Goal: Task Accomplishment & Management: Use online tool/utility

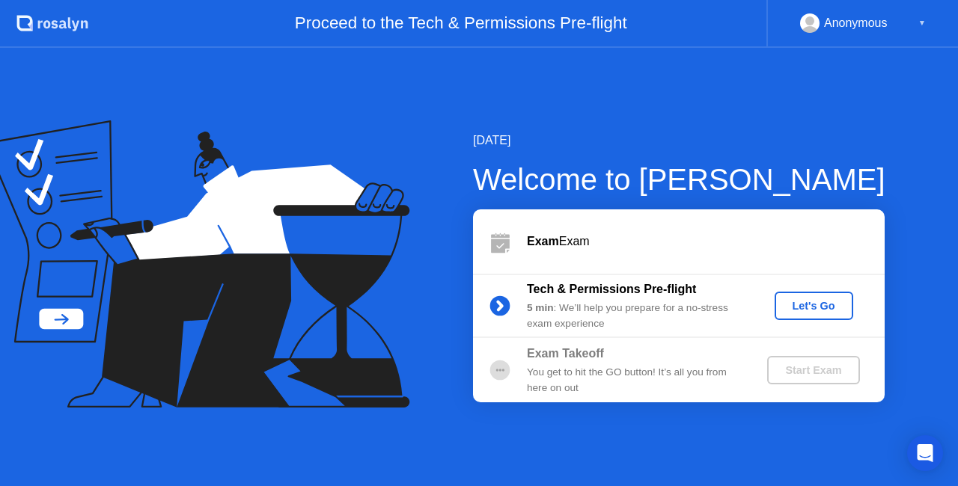
click at [818, 308] on div "Let's Go" at bounding box center [813, 306] width 67 height 12
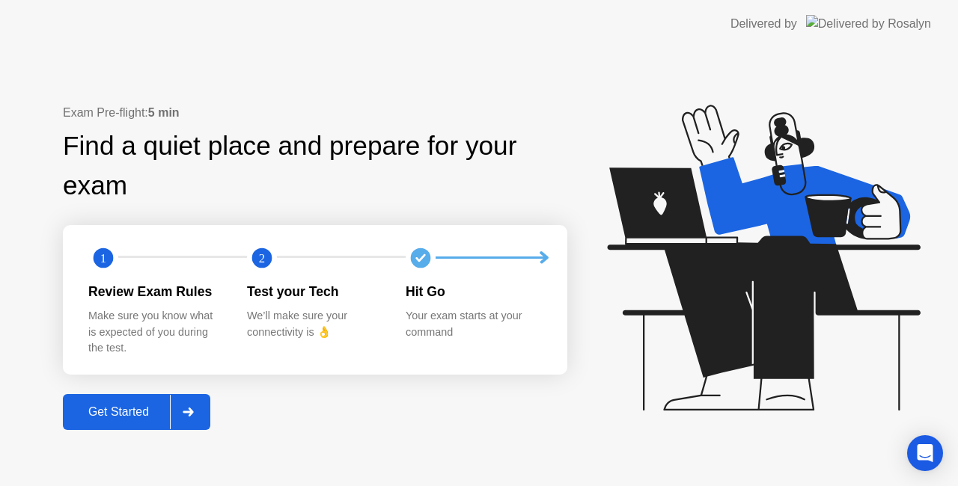
click at [135, 424] on button "Get Started" at bounding box center [136, 412] width 147 height 36
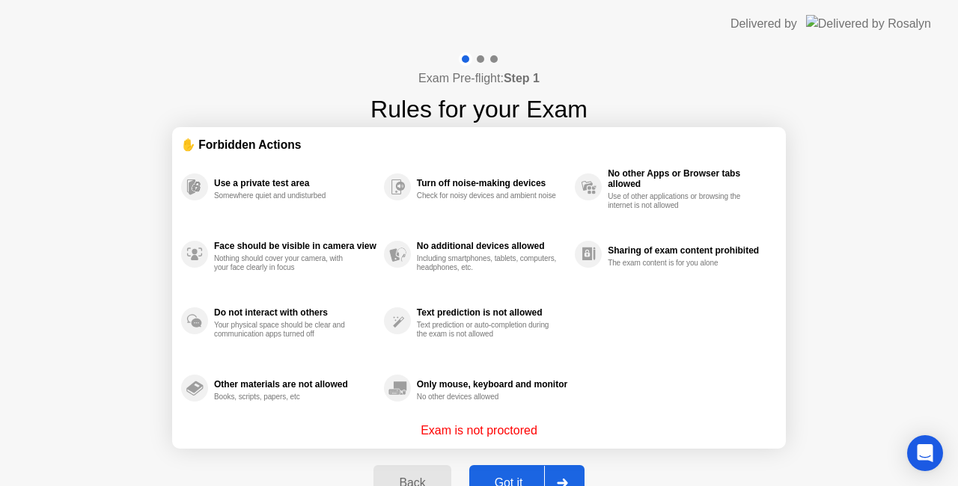
click at [509, 477] on div "Got it" at bounding box center [509, 483] width 70 height 13
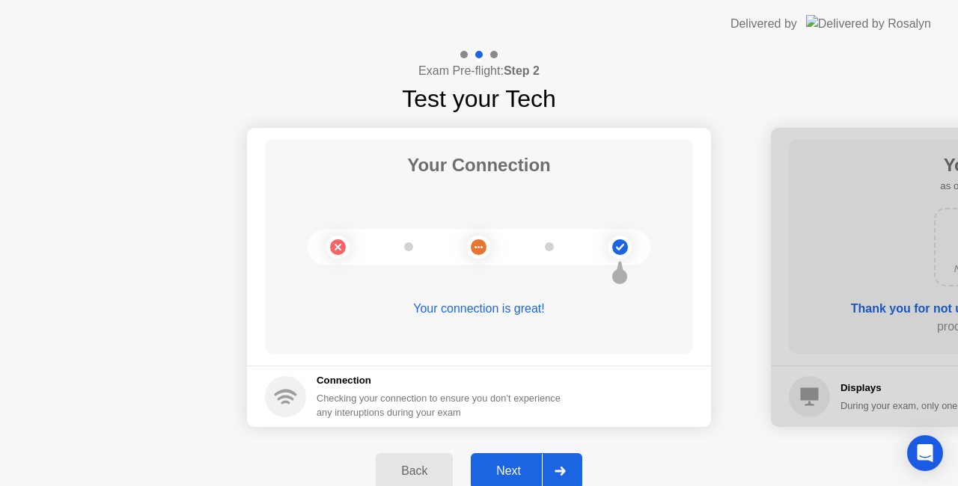
click at [518, 466] on div "Next" at bounding box center [508, 471] width 67 height 13
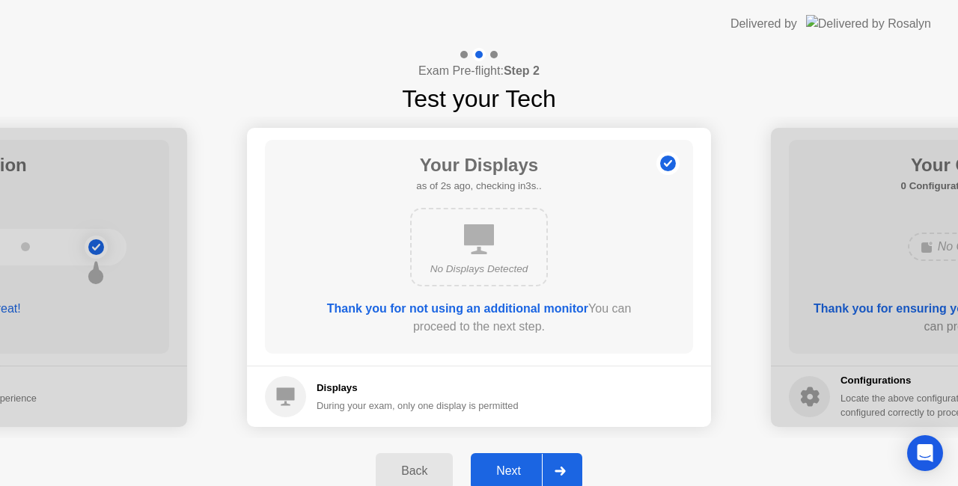
click at [527, 471] on div "Next" at bounding box center [508, 471] width 67 height 13
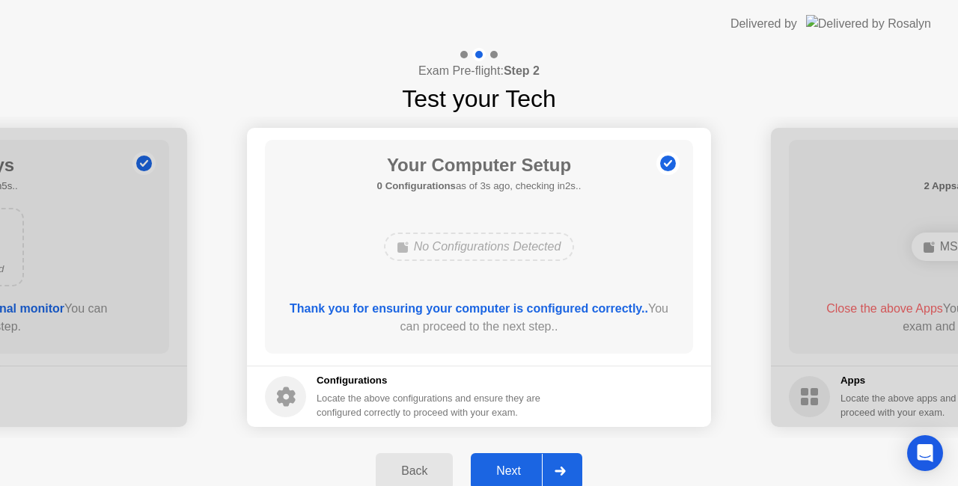
click at [527, 471] on div "Next" at bounding box center [508, 471] width 67 height 13
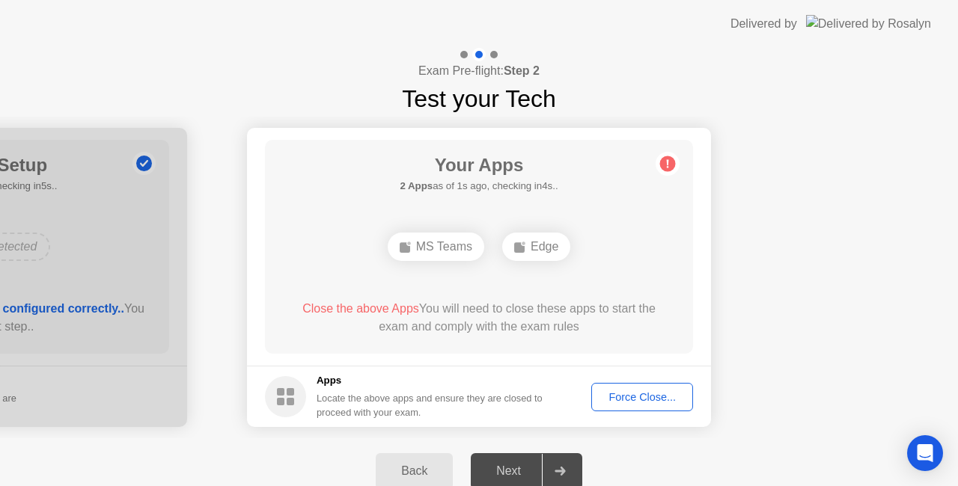
click at [637, 403] on div "Force Close..." at bounding box center [641, 397] width 91 height 12
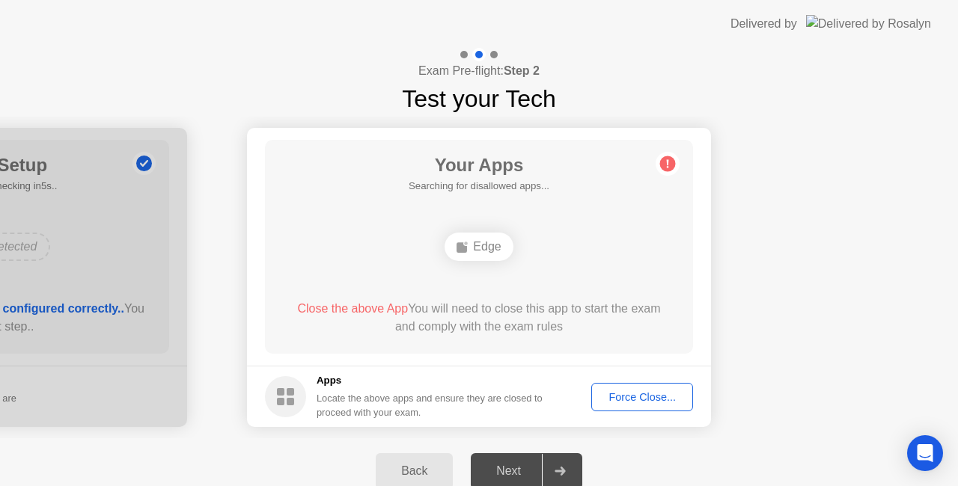
click at [619, 397] on div "Force Close..." at bounding box center [641, 397] width 91 height 12
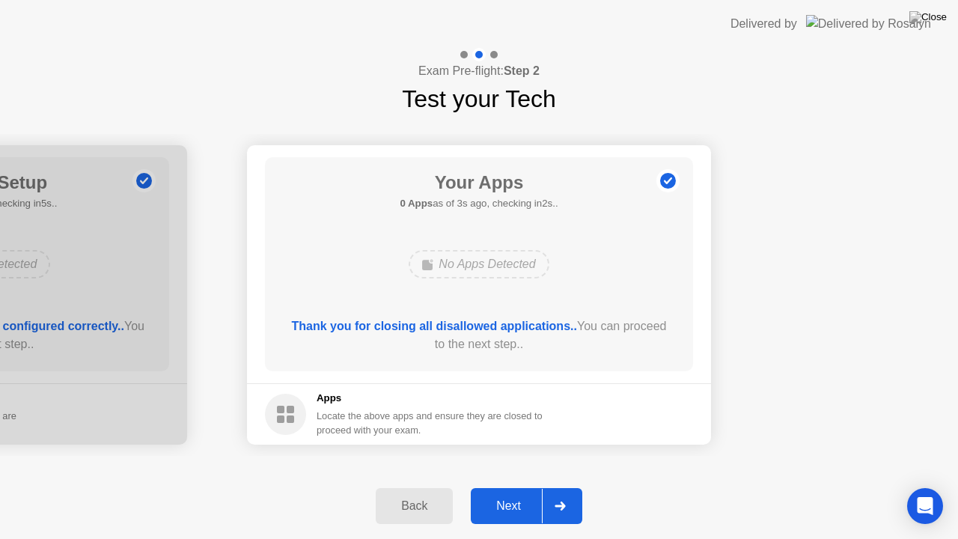
click at [514, 486] on div "Next" at bounding box center [508, 505] width 67 height 13
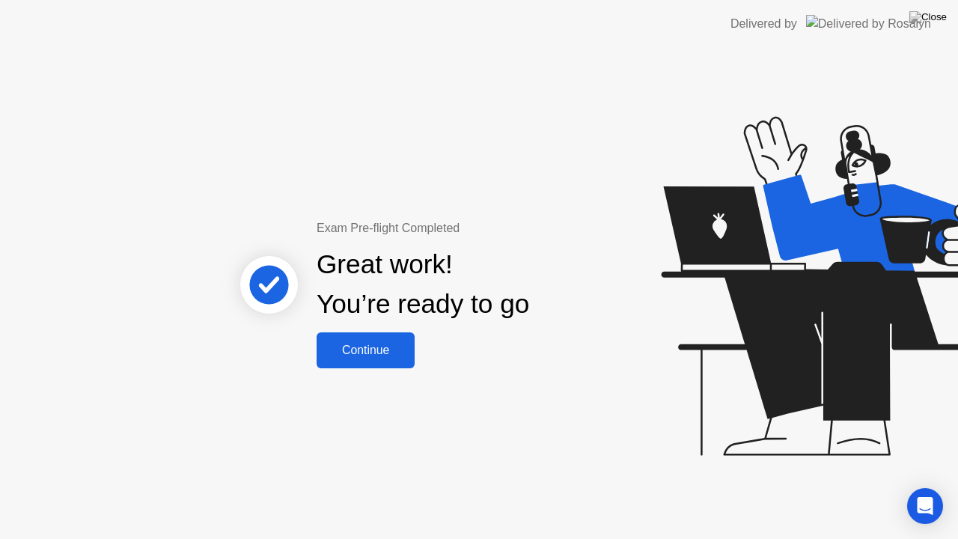
click at [380, 355] on div "Continue" at bounding box center [365, 349] width 89 height 13
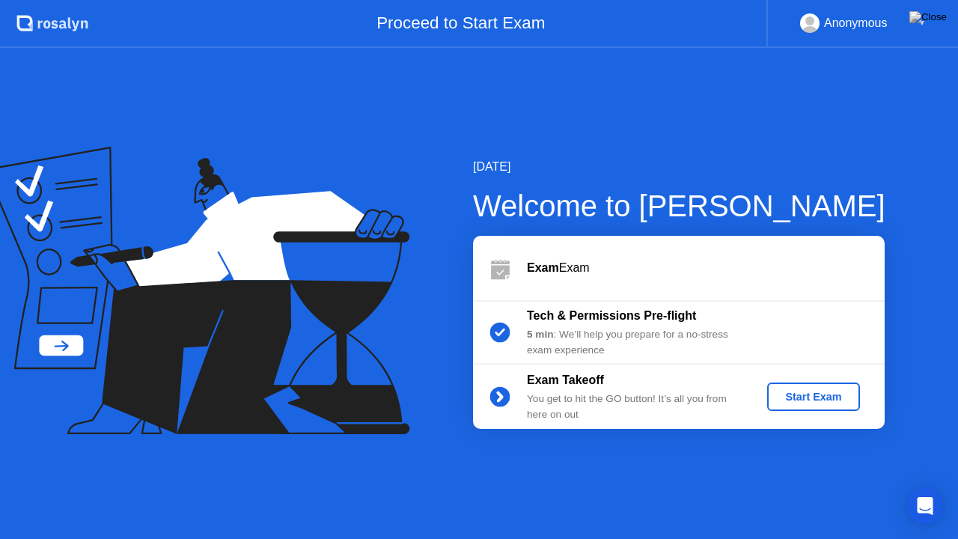
click at [820, 395] on div "Start Exam" at bounding box center [813, 397] width 80 height 12
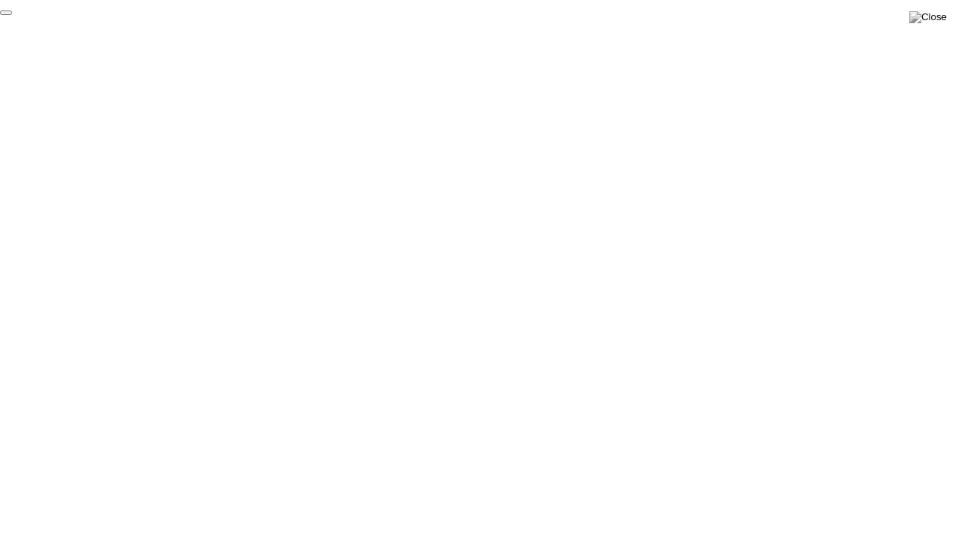
click div "End Proctoring Session"
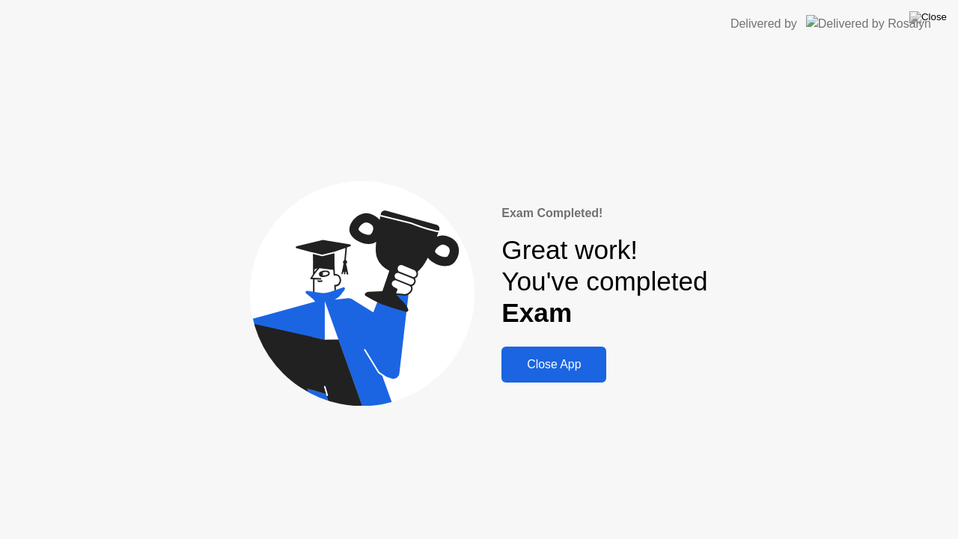
click at [580, 366] on div "Close App" at bounding box center [554, 364] width 96 height 13
